Goal: Information Seeking & Learning: Compare options

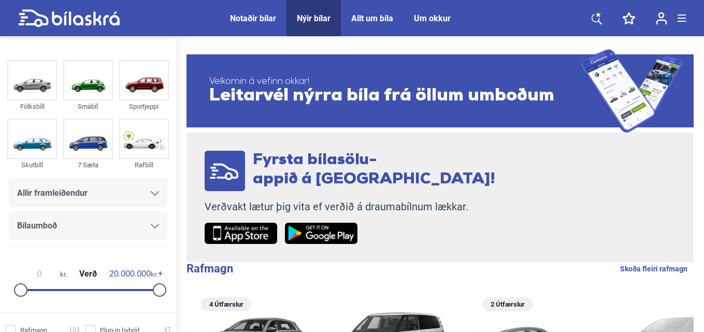
click at [302, 15] on div "Nýir bílar" at bounding box center [314, 18] width 34 height 10
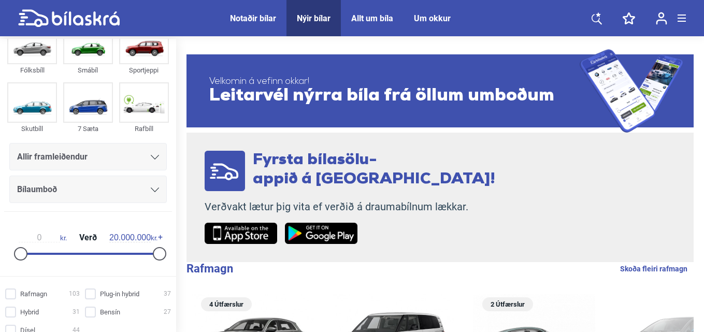
scroll to position [52, 0]
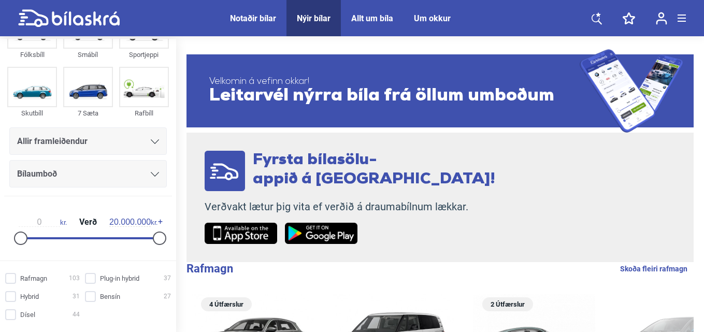
click at [151, 141] on icon at bounding box center [155, 141] width 8 height 5
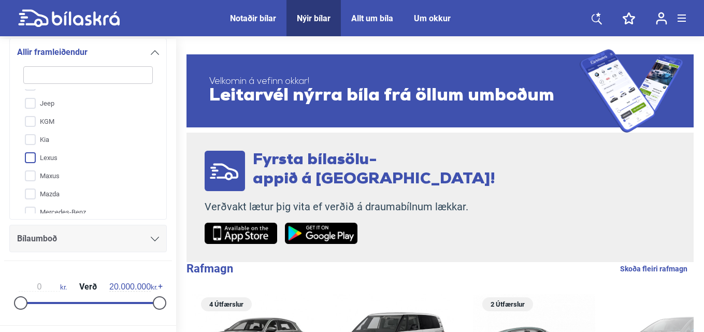
scroll to position [155, 0]
click at [27, 198] on input "Mercedes-Benz" at bounding box center [81, 197] width 131 height 18
checkbox input "true"
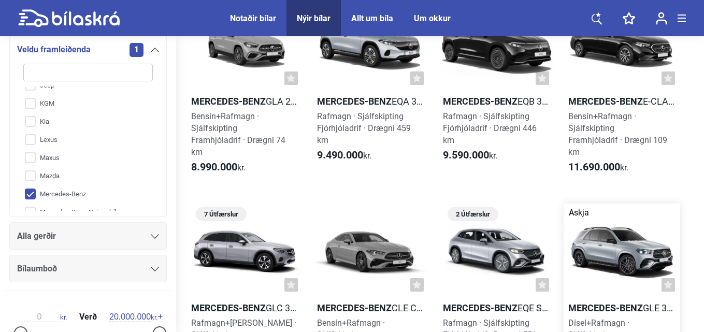
scroll to position [52, 0]
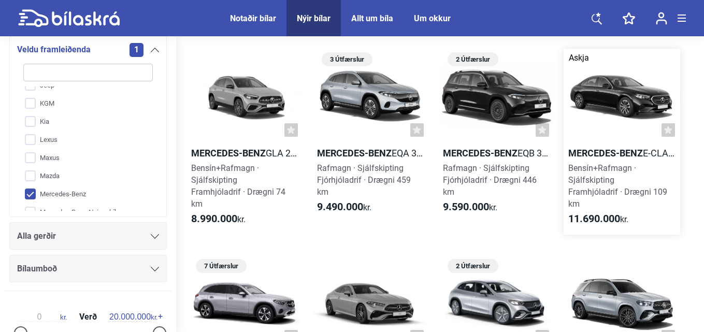
click at [629, 153] on b "Mercedes-Benz" at bounding box center [605, 153] width 75 height 11
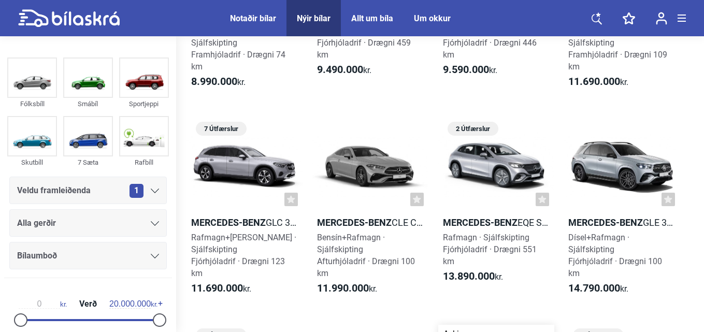
scroll to position [207, 0]
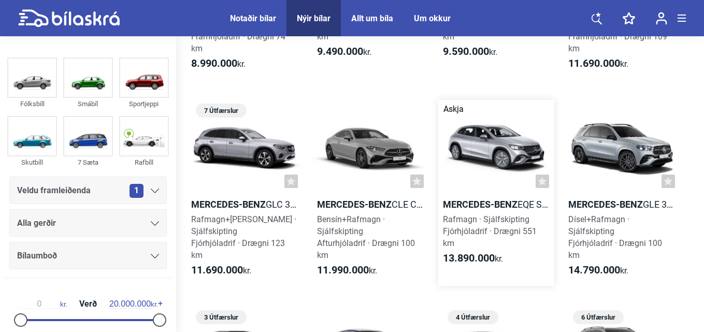
click at [488, 202] on b "Mercedes-Benz" at bounding box center [480, 204] width 75 height 11
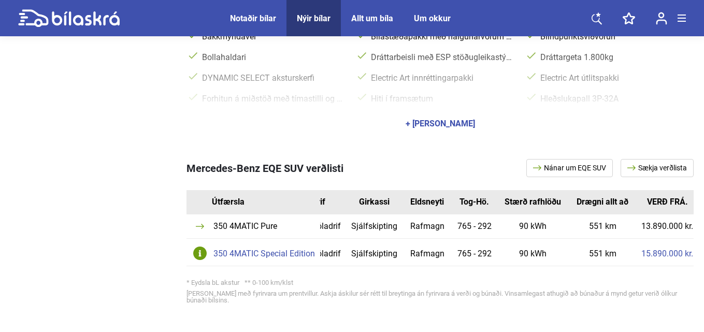
scroll to position [0, 40]
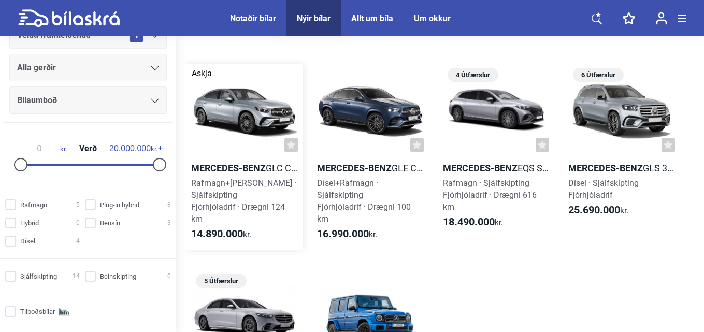
scroll to position [466, 0]
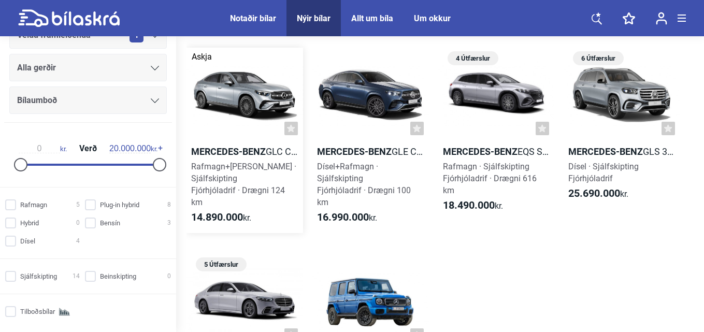
click at [223, 150] on b "Mercedes-Benz" at bounding box center [228, 151] width 75 height 11
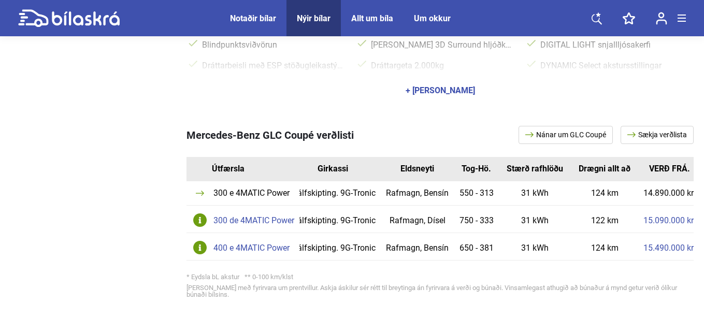
scroll to position [0, 111]
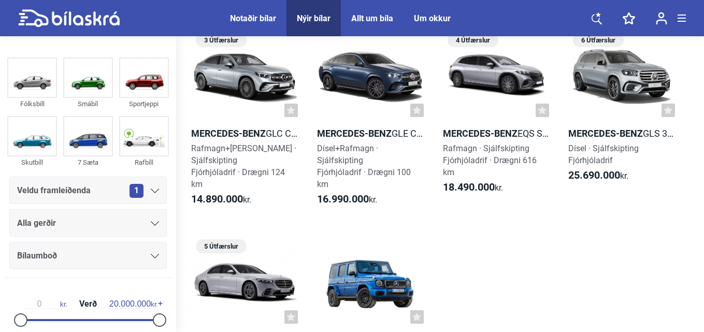
scroll to position [466, 0]
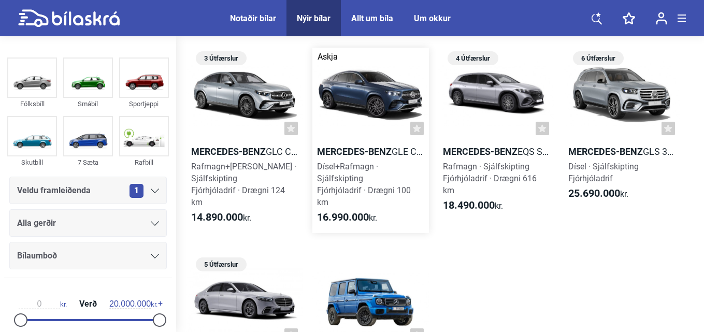
click at [346, 150] on b "Mercedes-Benz" at bounding box center [354, 151] width 75 height 11
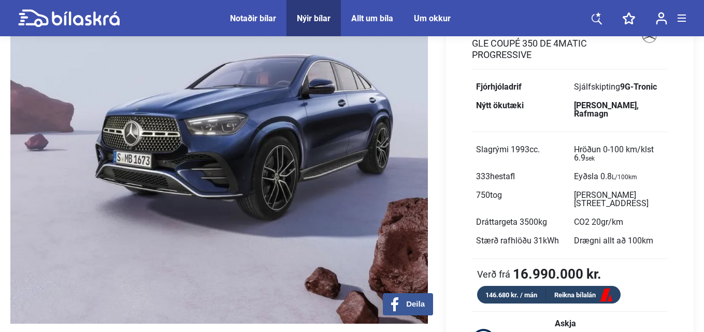
scroll to position [52, 0]
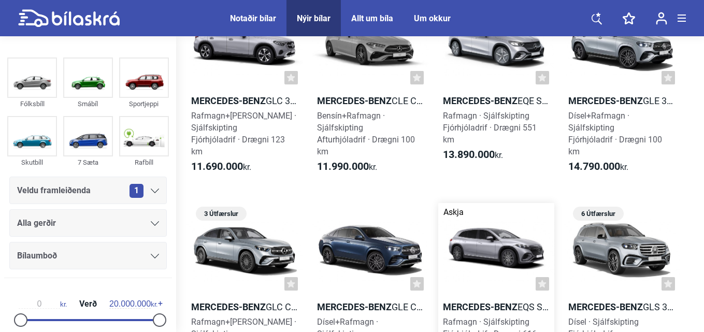
scroll to position [259, 0]
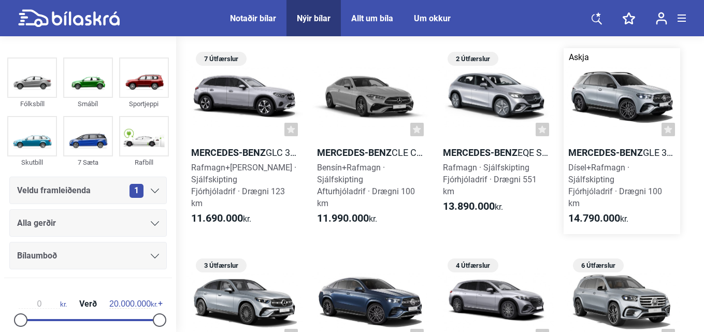
click at [586, 148] on b "Mercedes-Benz" at bounding box center [605, 152] width 75 height 11
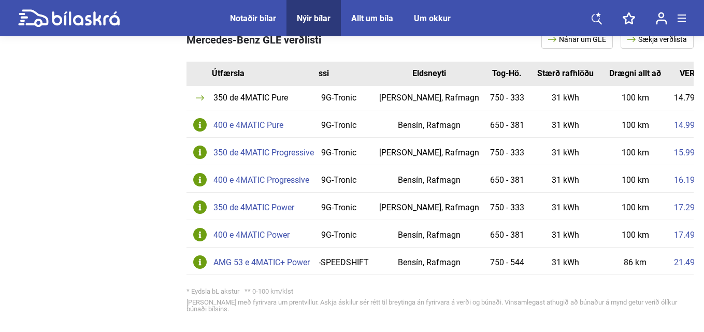
scroll to position [0, 156]
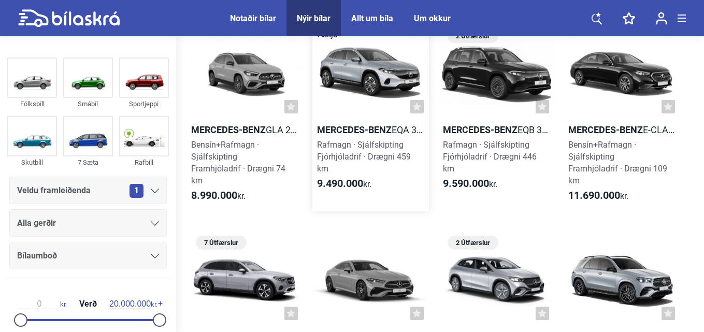
scroll to position [52, 0]
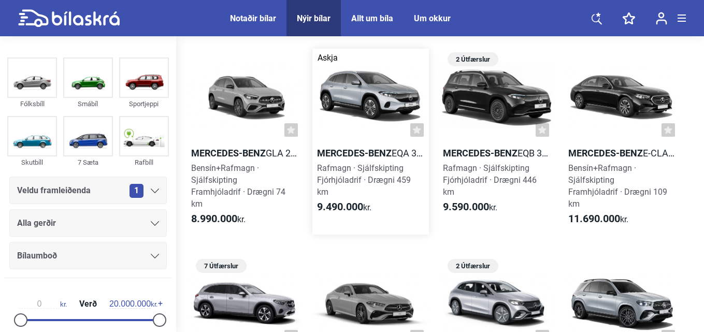
click at [338, 149] on b "Mercedes-Benz" at bounding box center [354, 153] width 75 height 11
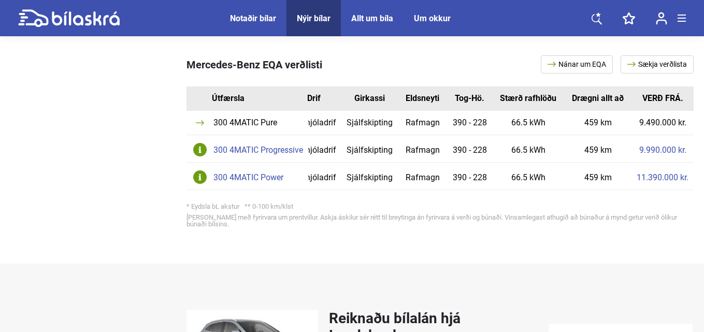
scroll to position [0, 9]
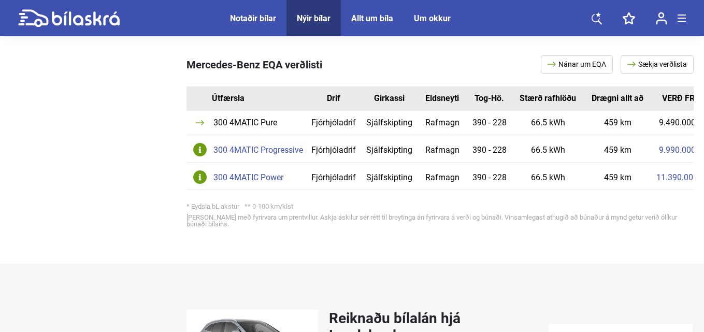
click at [77, 17] on icon at bounding box center [86, 18] width 68 height 14
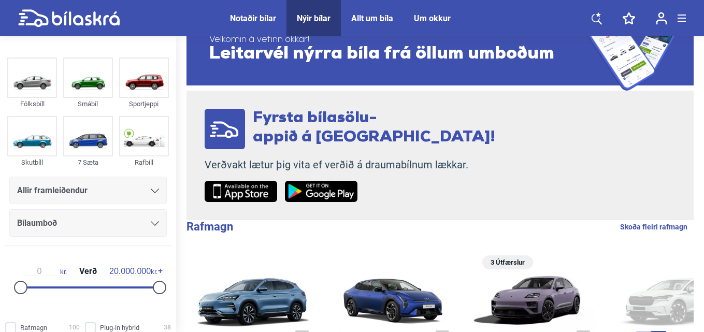
scroll to position [52, 0]
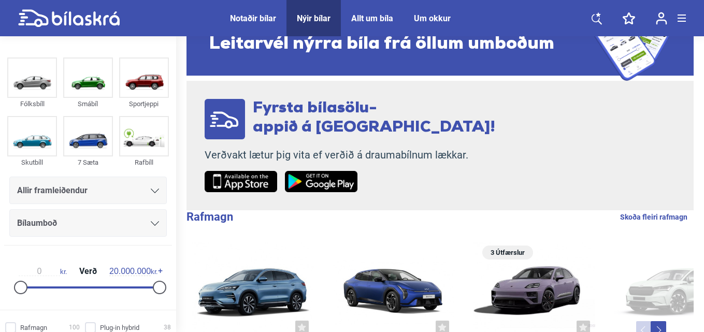
click at [152, 193] on div at bounding box center [155, 191] width 8 height 8
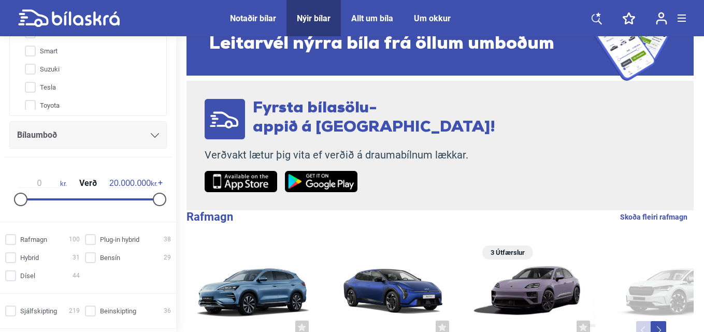
scroll to position [265, 0]
click at [151, 135] on icon at bounding box center [155, 135] width 8 height 5
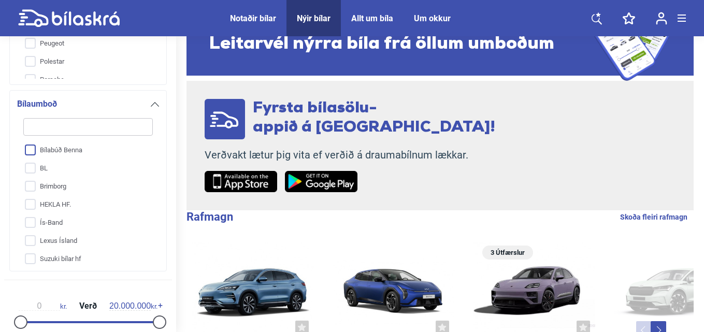
scroll to position [0, 0]
click at [39, 184] on input "BL" at bounding box center [81, 187] width 131 height 18
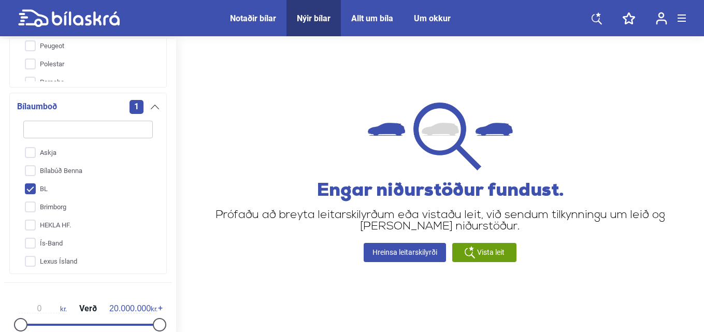
click at [308, 13] on div "Nýir bílar" at bounding box center [314, 18] width 34 height 10
checkbox input "false"
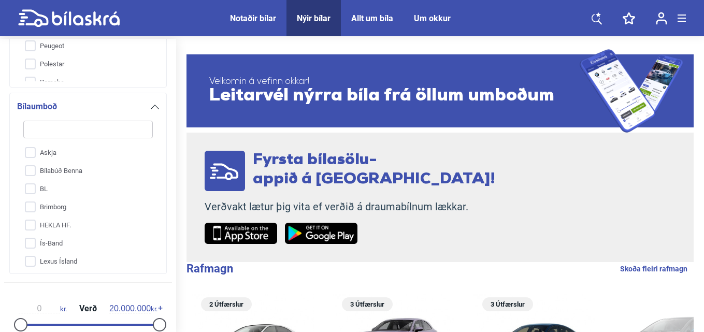
click at [308, 13] on div "Nýir bílar" at bounding box center [314, 18] width 34 height 10
